Goal: Task Accomplishment & Management: Complete application form

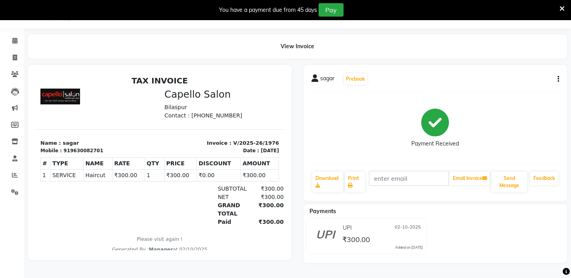
scroll to position [20, 0]
click at [15, 41] on icon at bounding box center [14, 41] width 5 height 6
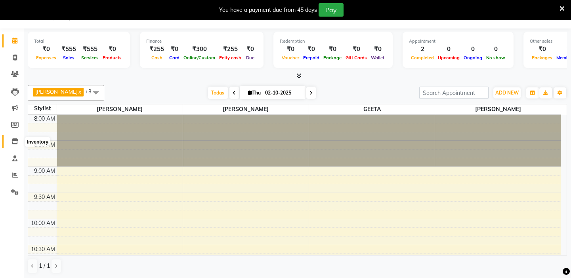
click at [12, 141] on icon at bounding box center [14, 142] width 7 height 6
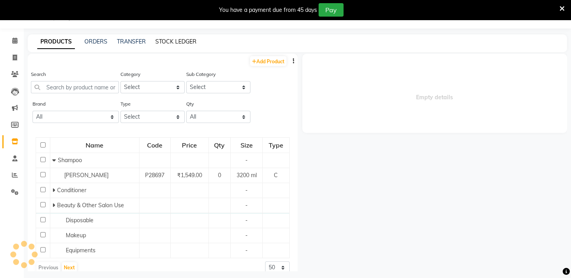
select select
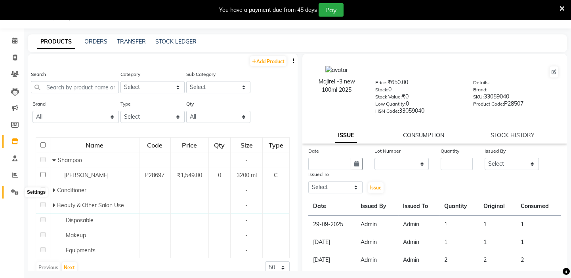
click at [15, 193] on icon at bounding box center [15, 192] width 8 height 6
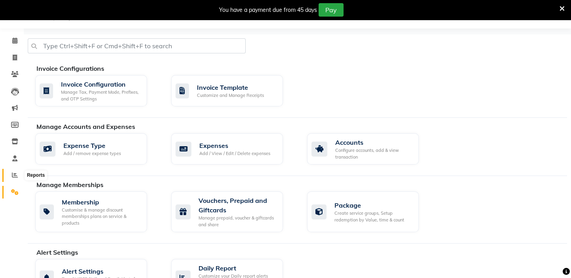
click at [16, 175] on icon at bounding box center [15, 175] width 6 height 6
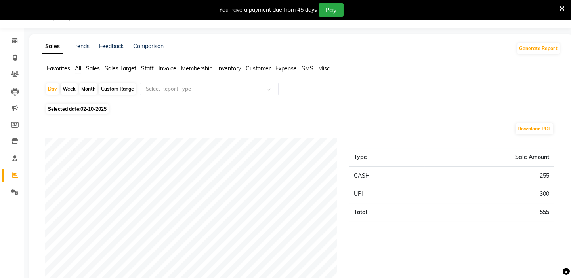
click at [282, 67] on span "Expense" at bounding box center [285, 68] width 21 height 7
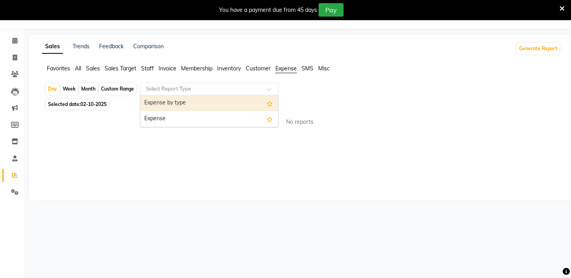
click at [176, 88] on input "text" at bounding box center [201, 89] width 114 height 8
click at [174, 105] on div "Expense by type" at bounding box center [209, 103] width 138 height 16
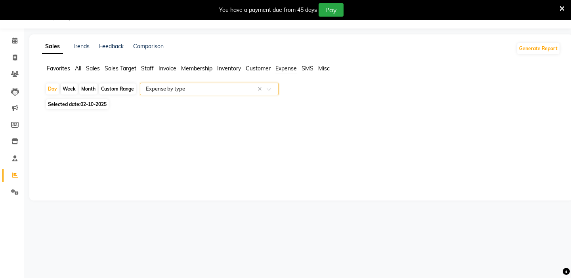
click at [173, 87] on input "text" at bounding box center [201, 89] width 114 height 8
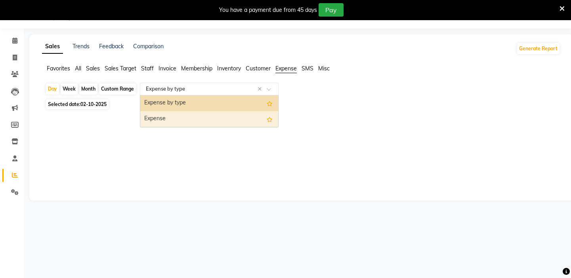
click at [170, 116] on div "Expense" at bounding box center [209, 119] width 138 height 16
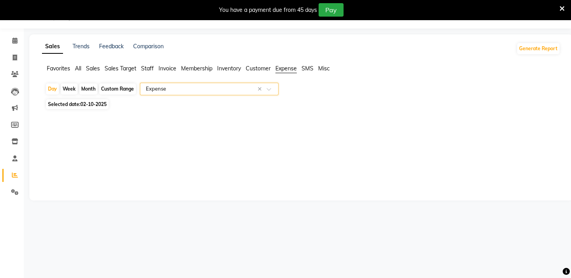
click at [89, 107] on span "Selected date: [DATE]" at bounding box center [77, 104] width 63 height 10
select select "10"
select select "2025"
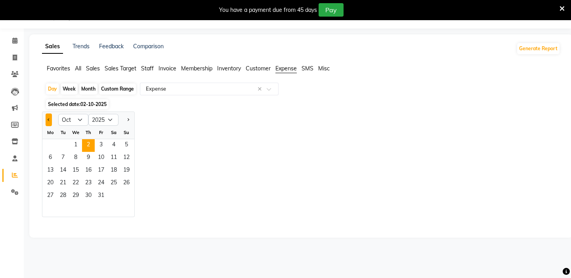
click at [46, 120] on button "Previous month" at bounding box center [49, 120] width 6 height 13
select select "9"
click at [51, 143] on span "1" at bounding box center [50, 145] width 13 height 13
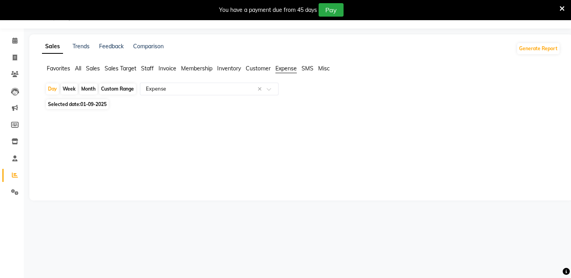
click at [92, 90] on div "Month" at bounding box center [88, 89] width 18 height 11
select select "9"
select select "2025"
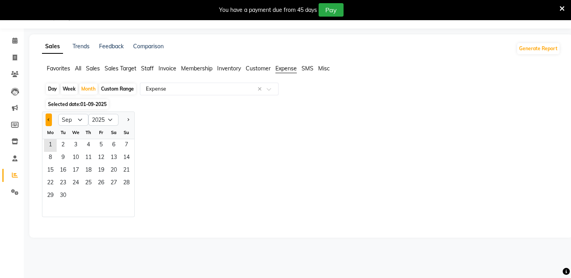
click at [50, 120] on button "Previous month" at bounding box center [49, 120] width 6 height 13
click at [128, 118] on span "Next month" at bounding box center [127, 119] width 3 height 3
select select "9"
click at [55, 145] on span "1" at bounding box center [50, 145] width 13 height 13
select select "full_report"
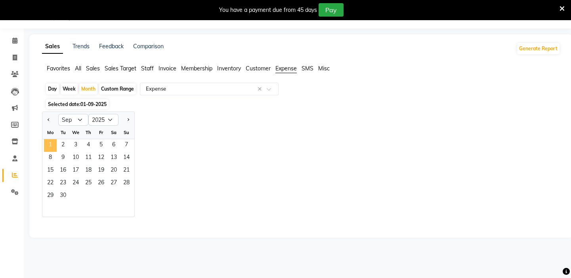
select select "csv"
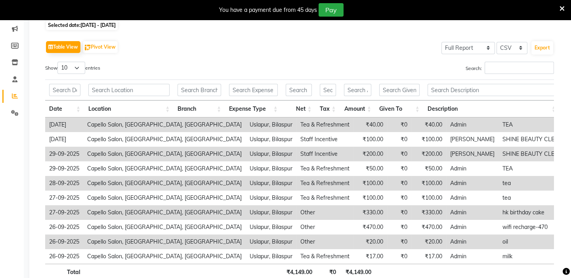
scroll to position [47, 0]
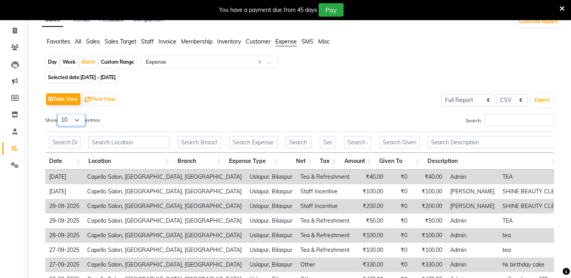
click at [71, 118] on select "10 25 50 100" at bounding box center [71, 120] width 28 height 12
click at [76, 167] on th "Date" at bounding box center [64, 161] width 39 height 17
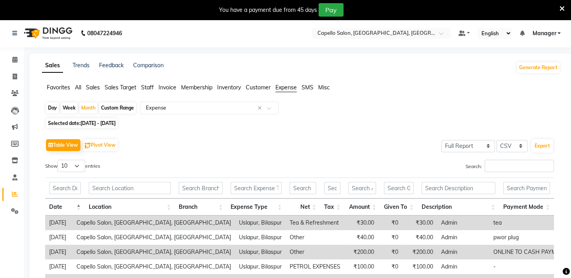
scroll to position [0, 0]
click at [73, 164] on select "10 25 50 100" at bounding box center [71, 167] width 28 height 12
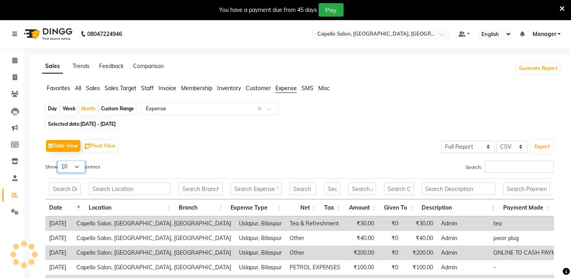
select select "50"
click at [59, 161] on select "10 25 50 100" at bounding box center [71, 167] width 28 height 12
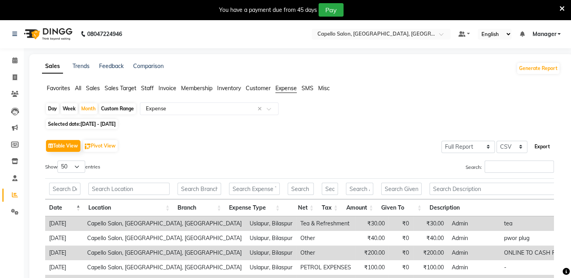
click at [545, 147] on button "Export" at bounding box center [542, 146] width 22 height 13
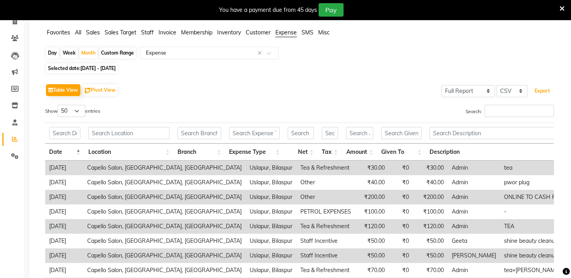
scroll to position [72, 0]
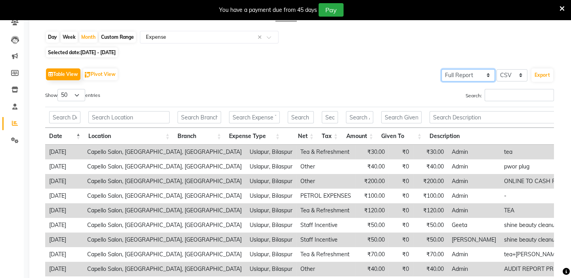
click at [463, 73] on select "Select Full Report Filtered Report" at bounding box center [467, 75] width 53 height 12
click at [513, 72] on select "Select CSV PDF" at bounding box center [511, 75] width 31 height 12
click at [497, 69] on select "Select CSV PDF" at bounding box center [511, 75] width 31 height 12
click at [508, 74] on select "Select CSV PDF" at bounding box center [511, 75] width 31 height 12
select select "csv"
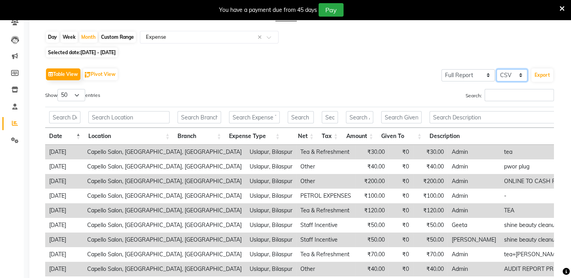
click at [497, 69] on select "Select CSV PDF" at bounding box center [511, 75] width 31 height 12
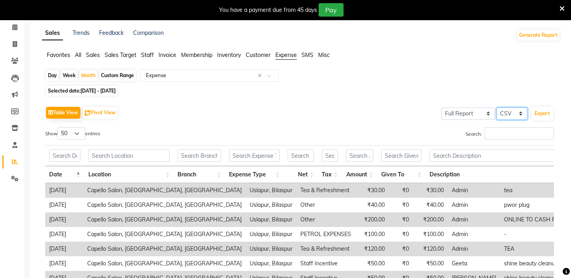
scroll to position [0, 0]
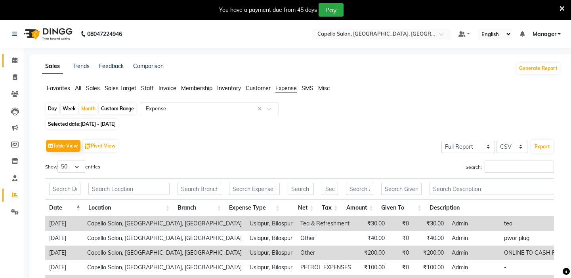
click at [16, 61] on icon at bounding box center [14, 60] width 5 height 6
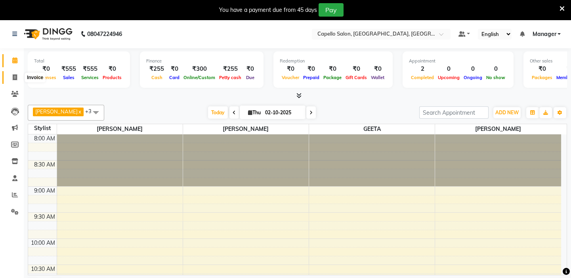
click at [13, 78] on icon at bounding box center [15, 77] width 4 height 6
select select "service"
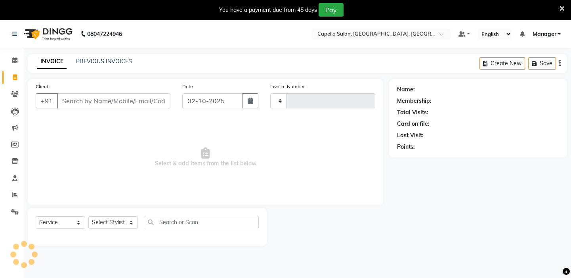
type input "1977"
select select "4763"
click at [78, 99] on input "Client" at bounding box center [113, 100] width 113 height 15
click at [118, 224] on select "Select Stylist Admin [PERSON_NAME] [PERSON_NAME] [PERSON_NAME] [PERSON_NAME] Ma…" at bounding box center [113, 223] width 50 height 12
select select "43562"
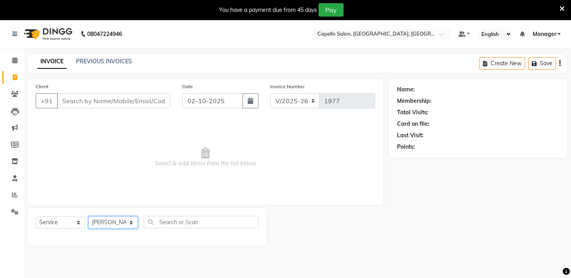
click at [88, 217] on select "Select Stylist Admin [PERSON_NAME] [PERSON_NAME] [PERSON_NAME] [PERSON_NAME] Ma…" at bounding box center [113, 223] width 50 height 12
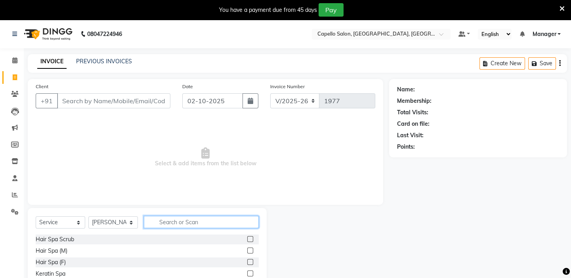
click at [179, 226] on input "text" at bounding box center [201, 222] width 115 height 12
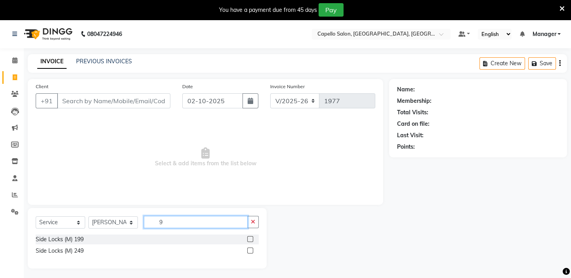
type input "9"
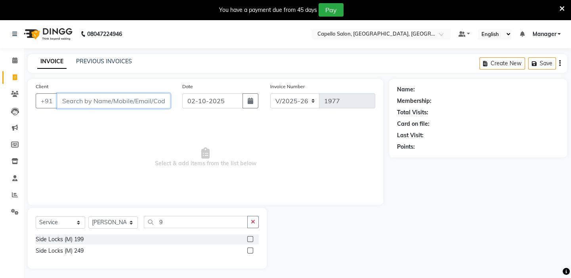
click at [112, 99] on input "Client" at bounding box center [113, 100] width 113 height 15
type input "9009623256"
click at [156, 103] on span "Add Client" at bounding box center [149, 101] width 31 height 8
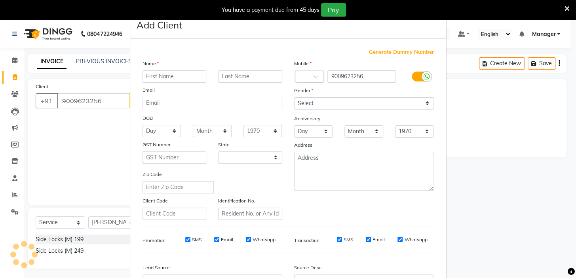
select select "22"
type input "sandhya"
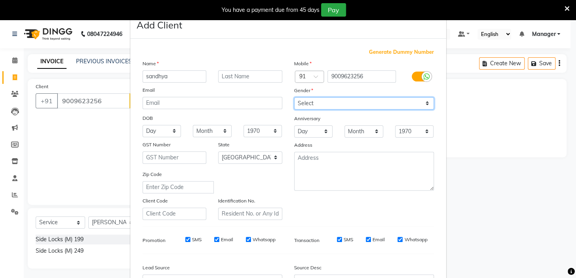
drag, startPoint x: 335, startPoint y: 101, endPoint x: 315, endPoint y: 103, distance: 19.9
click at [335, 101] on select "Select [DEMOGRAPHIC_DATA] [DEMOGRAPHIC_DATA] Other Prefer Not To Say" at bounding box center [364, 103] width 140 height 12
select select "[DEMOGRAPHIC_DATA]"
click at [294, 97] on select "Select [DEMOGRAPHIC_DATA] [DEMOGRAPHIC_DATA] Other Prefer Not To Say" at bounding box center [364, 103] width 140 height 12
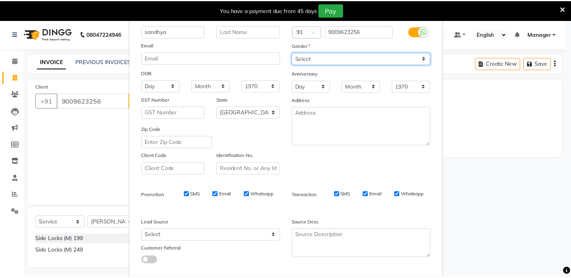
scroll to position [90, 0]
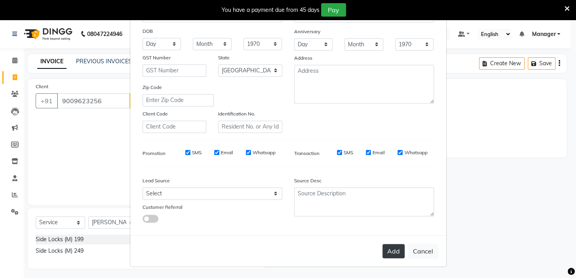
click at [392, 252] on button "Add" at bounding box center [394, 251] width 22 height 14
select select
select select "null"
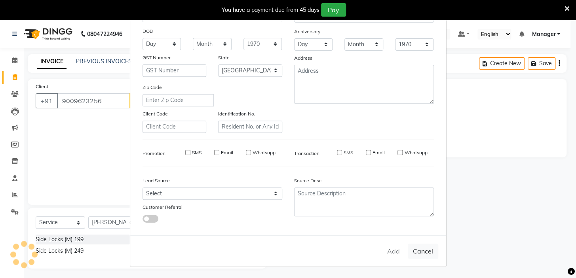
select select
checkbox input "false"
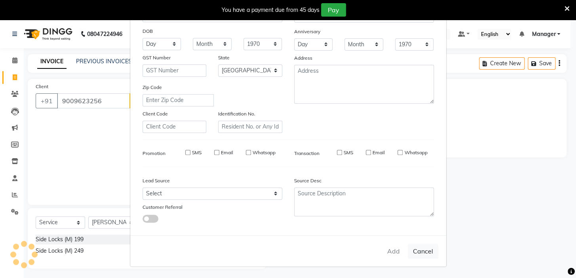
checkbox input "false"
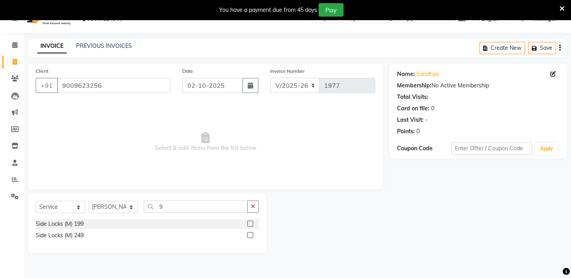
scroll to position [20, 0]
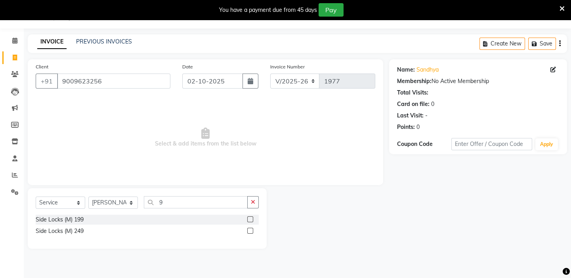
click at [201, 195] on div "Select Service Product Membership Package Voucher Prepaid Gift Card Select Styl…" at bounding box center [147, 219] width 239 height 61
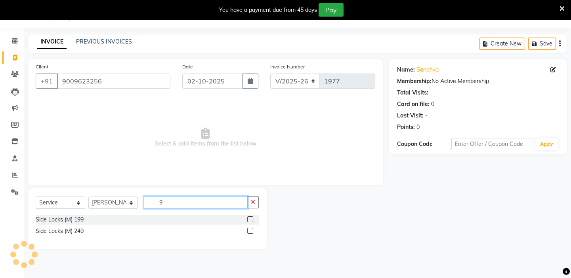
click at [199, 202] on input "9" at bounding box center [196, 202] width 104 height 12
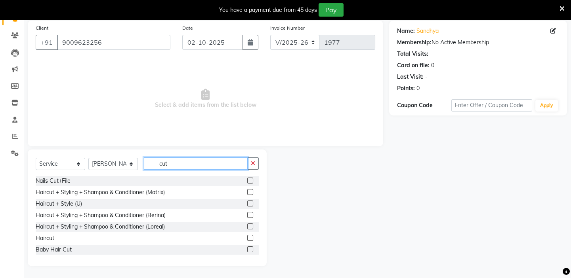
scroll to position [59, 0]
type input "cut"
click at [247, 237] on label at bounding box center [250, 238] width 6 height 6
click at [247, 237] on input "checkbox" at bounding box center [249, 238] width 5 height 5
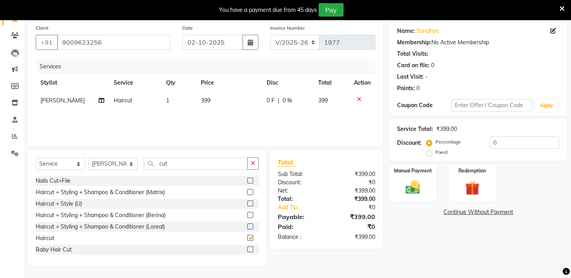
checkbox input "false"
click at [202, 96] on td "399" at bounding box center [229, 101] width 66 height 18
select select "43562"
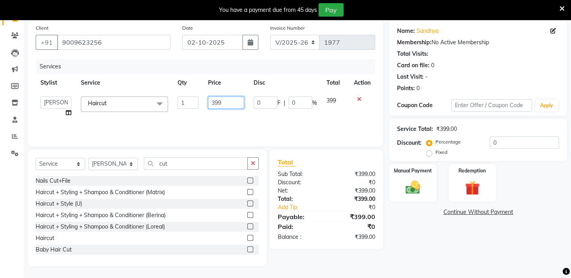
click at [217, 101] on input "399" at bounding box center [226, 103] width 36 height 12
type input "5"
type input "600"
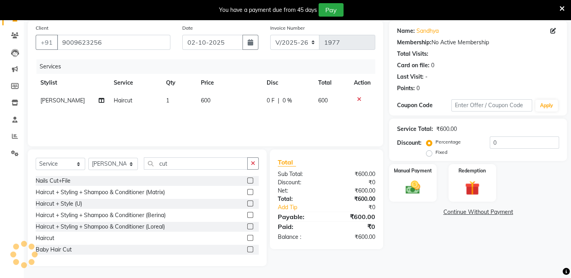
click at [263, 126] on div "Services Stylist Service Qty Price Disc Total Action [PERSON_NAME] Haircut 1 60…" at bounding box center [205, 98] width 339 height 79
click at [411, 188] on img at bounding box center [412, 187] width 25 height 17
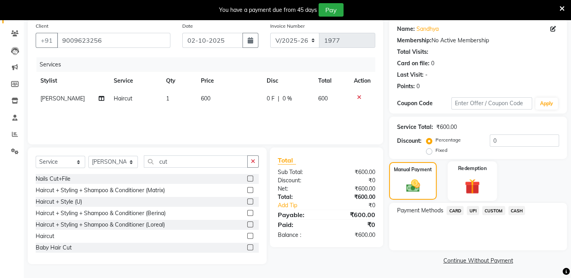
scroll to position [61, 0]
click at [519, 211] on span "CASH" at bounding box center [516, 210] width 17 height 9
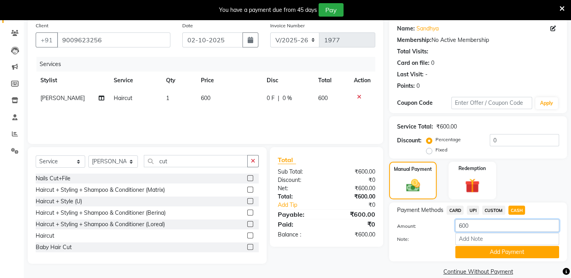
click at [461, 225] on input "600" at bounding box center [507, 226] width 104 height 12
type input "500"
click at [476, 250] on button "Add Payment" at bounding box center [507, 252] width 104 height 12
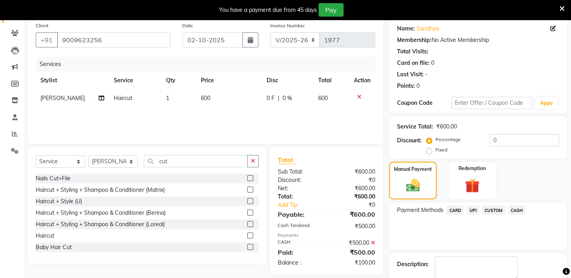
click at [473, 212] on span "UPI" at bounding box center [473, 210] width 12 height 9
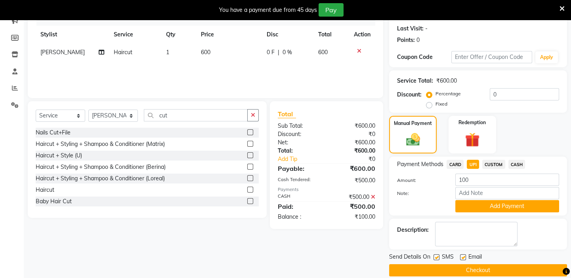
scroll to position [117, 0]
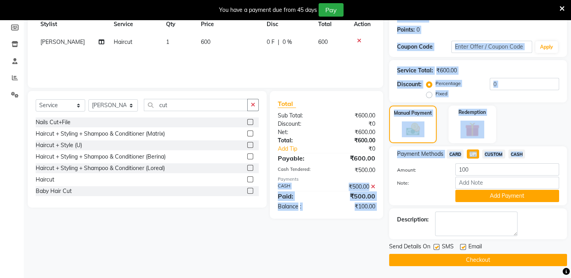
drag, startPoint x: 381, startPoint y: 176, endPoint x: 399, endPoint y: 157, distance: 26.9
click at [396, 158] on div "Client [PHONE_NUMBER] Date [DATE] Invoice Number V/2025 V/[PHONE_NUMBER] Servic…" at bounding box center [297, 114] width 551 height 305
click at [330, 233] on div "Client [PHONE_NUMBER] Date [DATE] Invoice Number V/2025 V/[PHONE_NUMBER] Servic…" at bounding box center [205, 114] width 367 height 305
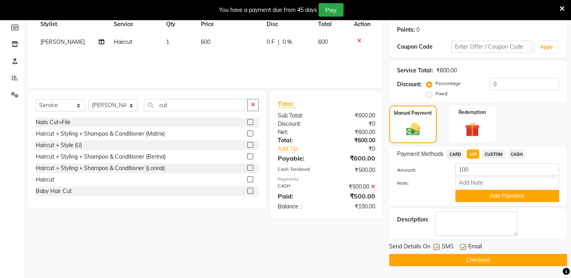
click at [374, 186] on icon at bounding box center [373, 187] width 4 height 6
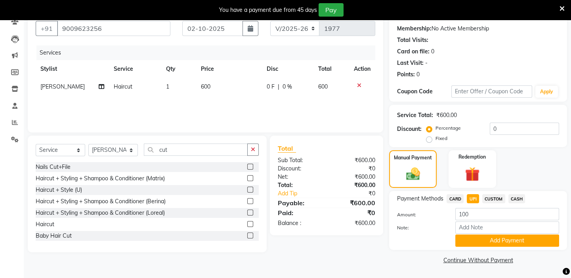
scroll to position [72, 0]
click at [517, 198] on span "CASH" at bounding box center [516, 198] width 17 height 9
type input "600"
click at [482, 239] on button "Add Payment" at bounding box center [507, 241] width 104 height 12
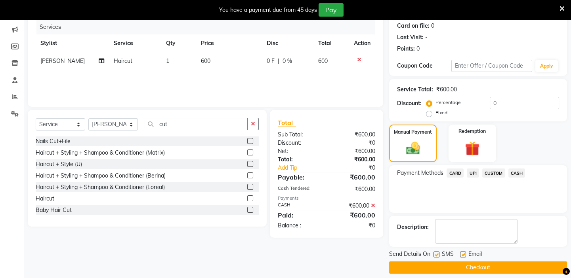
scroll to position [105, 0]
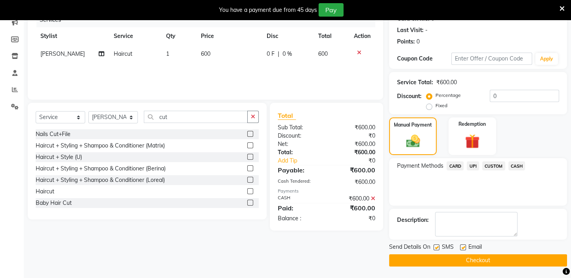
click at [483, 261] on button "Checkout" at bounding box center [478, 261] width 178 height 12
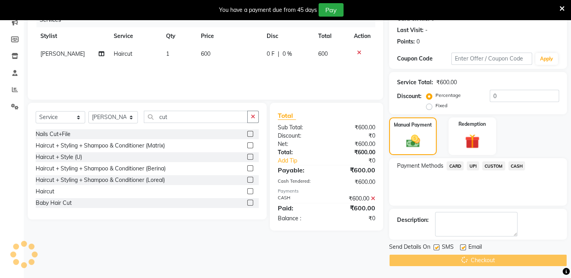
scroll to position [20, 0]
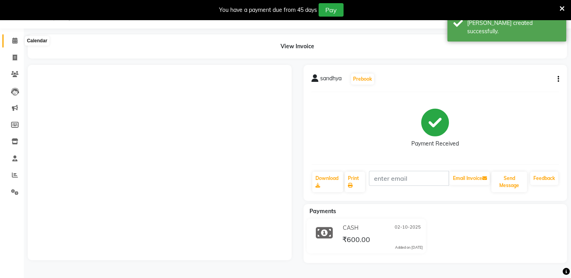
click at [19, 42] on span at bounding box center [15, 40] width 14 height 9
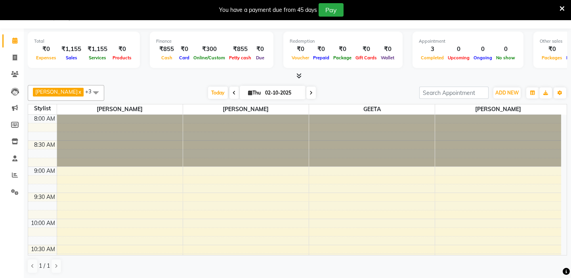
scroll to position [20, 0]
